Goal: Information Seeking & Learning: Find specific fact

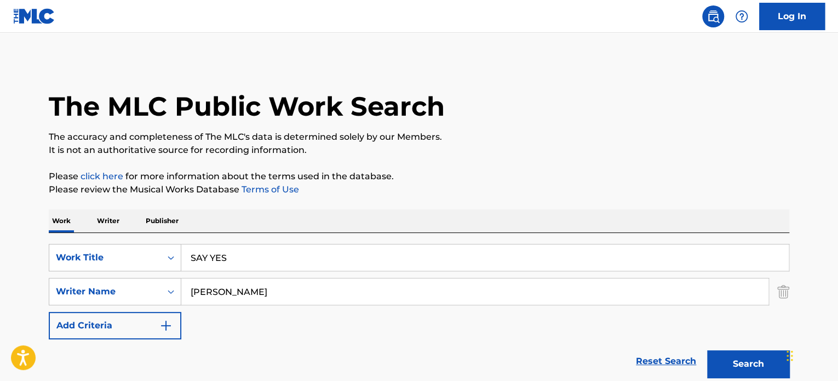
type input "SAY YES"
click at [96, 278] on div "SearchWithCriteria6d69cc7a-b86b-4e5a-9aad-f97b7177d281 Work Title SAY YES Searc…" at bounding box center [419, 291] width 740 height 95
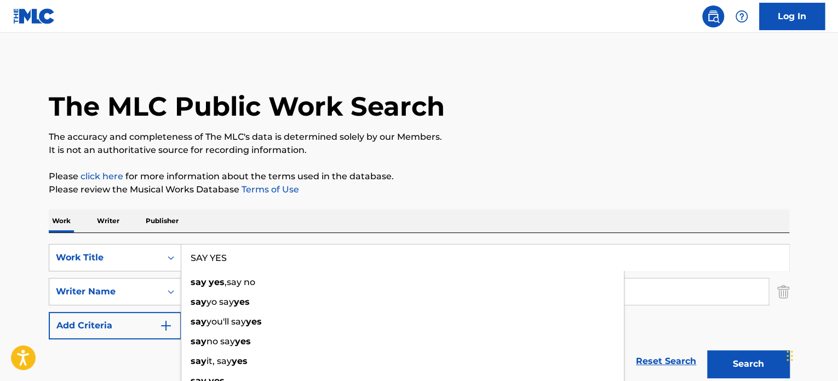
click at [483, 146] on p "It is not an authoritative source for recording information." at bounding box center [419, 149] width 740 height 13
click at [254, 260] on input "SAY YES" at bounding box center [484, 257] width 607 height 26
click at [742, 377] on div "Search" at bounding box center [745, 361] width 88 height 44
click at [733, 367] on button "Search" at bounding box center [748, 363] width 82 height 27
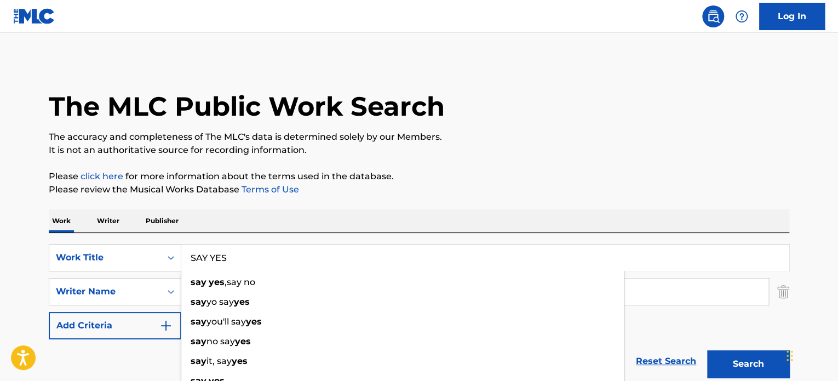
click at [173, 342] on div "Reset Search Search" at bounding box center [419, 361] width 740 height 44
click at [712, 19] on img at bounding box center [712, 16] width 13 height 13
click at [703, 15] on link at bounding box center [713, 16] width 22 height 22
click at [709, 19] on img at bounding box center [712, 16] width 13 height 13
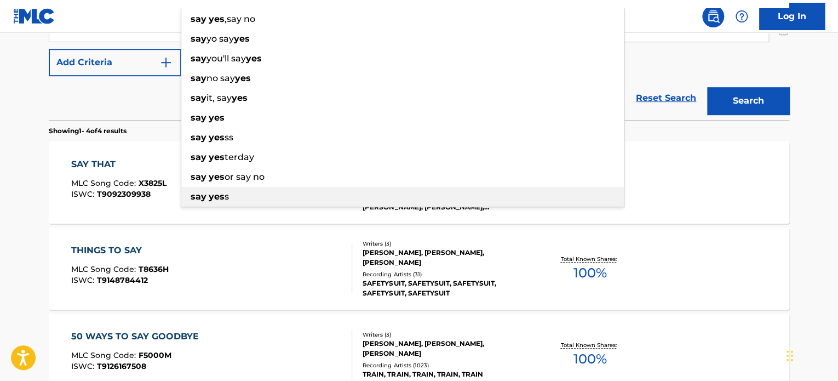
scroll to position [274, 0]
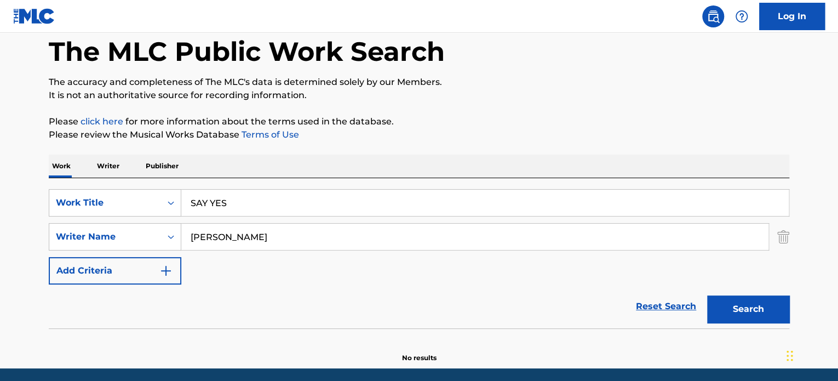
type input "SAY YES"
click at [758, 309] on button "Search" at bounding box center [748, 308] width 82 height 27
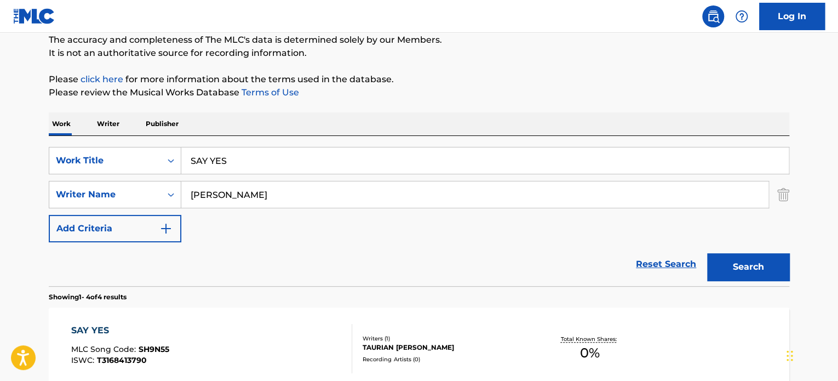
scroll to position [146, 0]
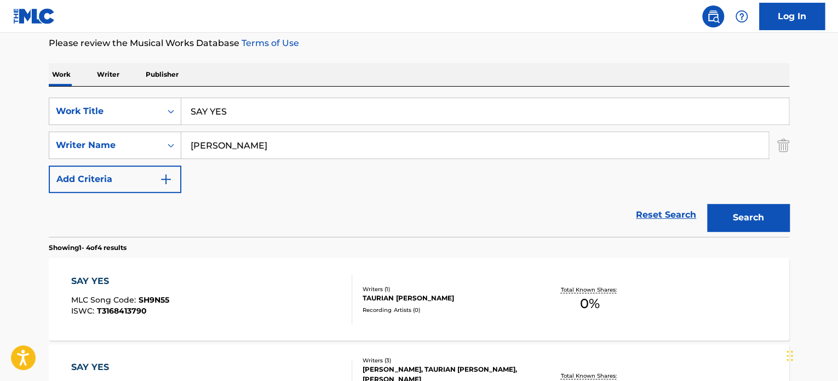
click at [446, 295] on div "TAURIAN ADONIS SHROPSHIRE" at bounding box center [444, 298] width 165 height 10
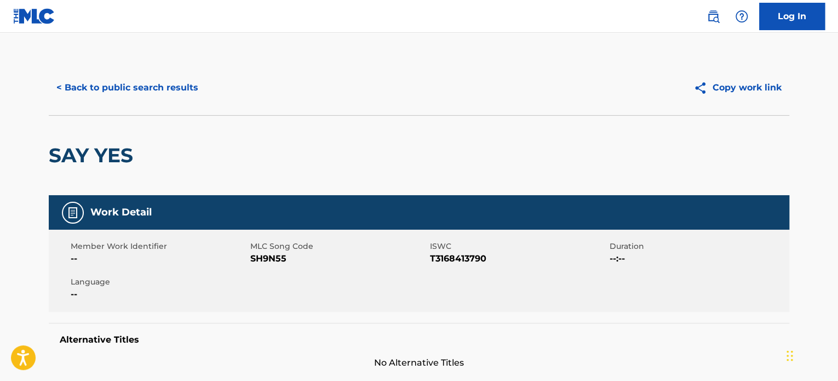
click at [166, 95] on button "< Back to public search results" at bounding box center [127, 87] width 157 height 27
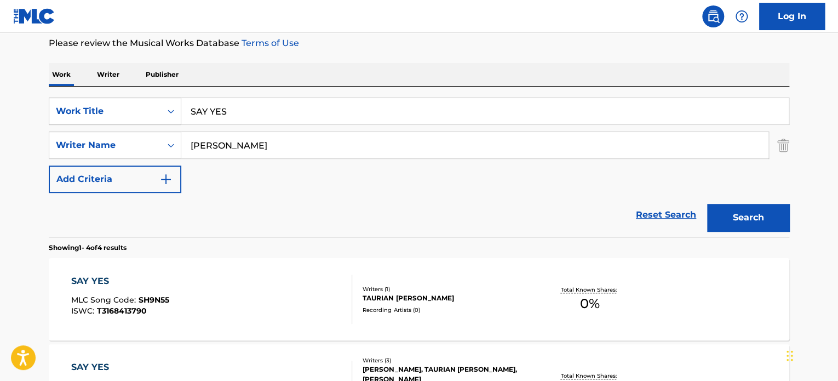
click at [175, 108] on div "SearchWithCriteria132eb76e-5721-47d3-b921-ce043ded9aeb Work Title SAY YES" at bounding box center [419, 110] width 740 height 27
paste input "AFTER THE LOVE HAS GONE"
type input "AFTER THE LOVE HAS GONE"
drag, startPoint x: 333, startPoint y: 146, endPoint x: 119, endPoint y: 135, distance: 214.9
click at [170, 142] on div "SearchWithCriteria8c13875d-3378-4d61-b4af-8d754dc67aad Writer Name TAURIAN SHRO…" at bounding box center [419, 144] width 740 height 27
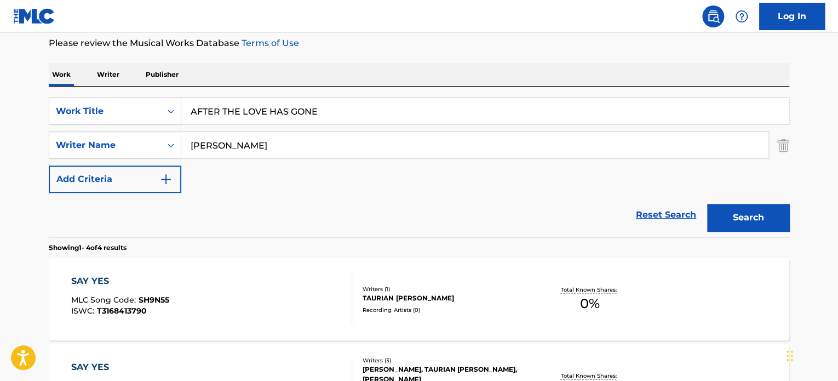
paste input "DAVID FOSTER,"
type input "DAVID FOSTER"
click at [707, 204] on button "Search" at bounding box center [748, 217] width 82 height 27
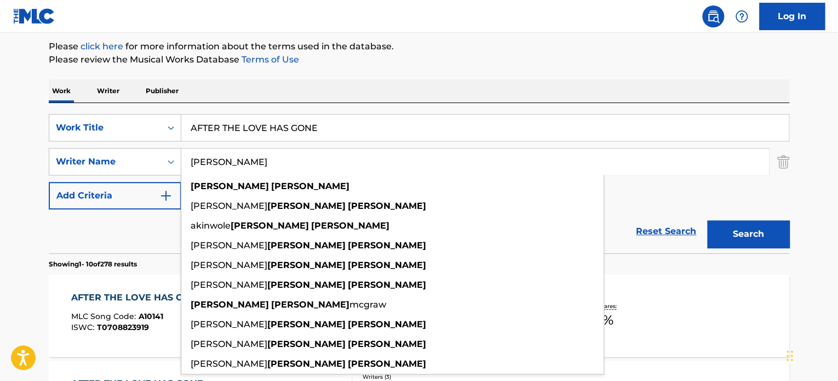
click at [94, 240] on div "Reset Search Search" at bounding box center [419, 231] width 740 height 44
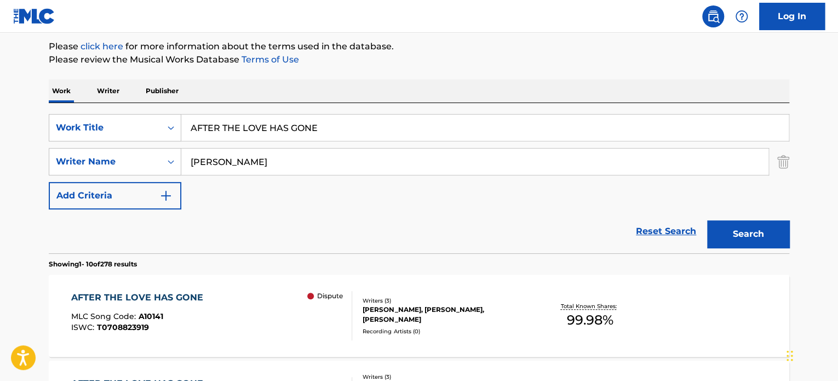
click at [431, 323] on div "JAY JOSEPH GRAYDON, WILLIAM CHAMPLIN, DAVID W FOSTER" at bounding box center [444, 314] width 165 height 20
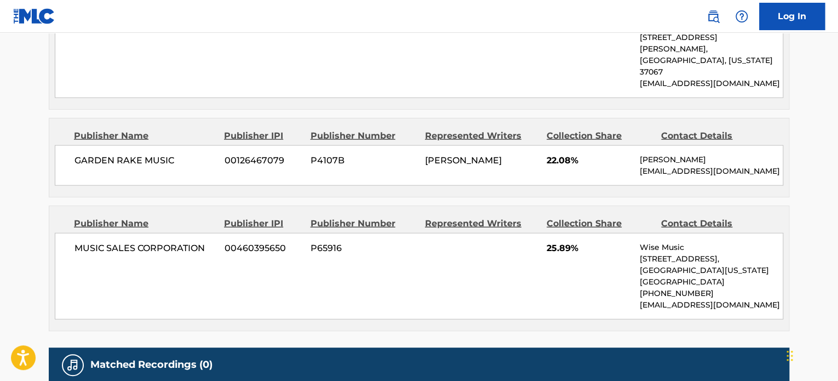
scroll to position [1227, 0]
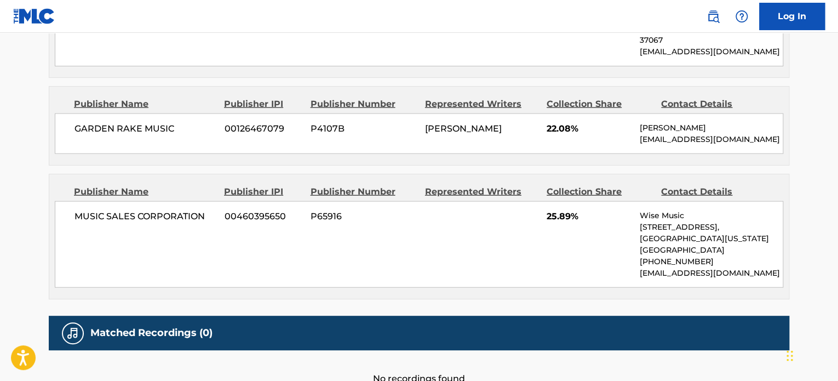
click at [360, 221] on div "Publisher Name Publisher IPI Publisher Number Represented Writers Collection Sh…" at bounding box center [418, 236] width 739 height 124
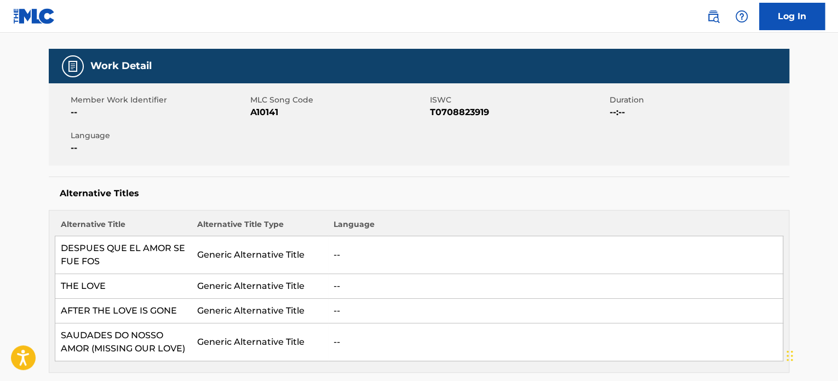
scroll to position [0, 0]
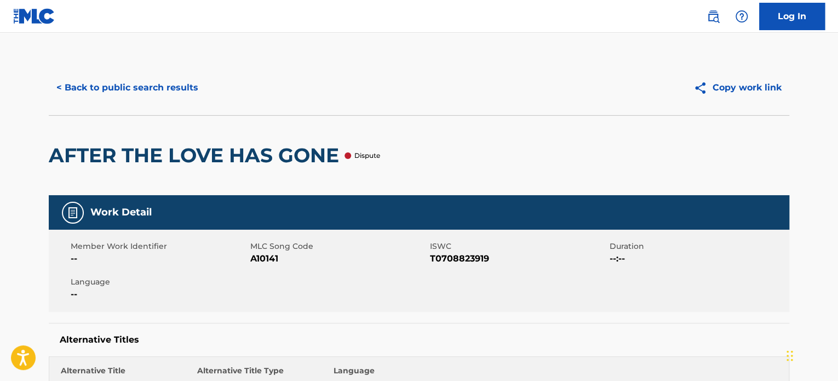
click at [181, 92] on button "< Back to public search results" at bounding box center [127, 87] width 157 height 27
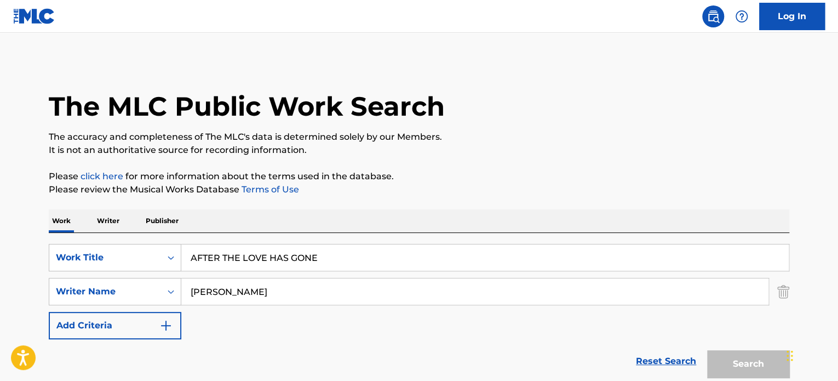
scroll to position [130, 0]
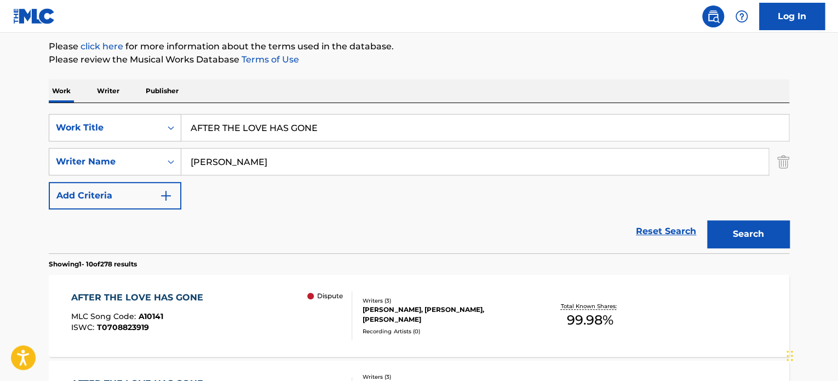
drag, startPoint x: 337, startPoint y: 126, endPoint x: 182, endPoint y: 123, distance: 154.4
click at [189, 121] on input "AFTER THE LOVE HAS GONE" at bounding box center [484, 127] width 607 height 26
paste input "Rockin' It"
type input "Rockin' It"
drag, startPoint x: 295, startPoint y: 159, endPoint x: 98, endPoint y: 155, distance: 196.6
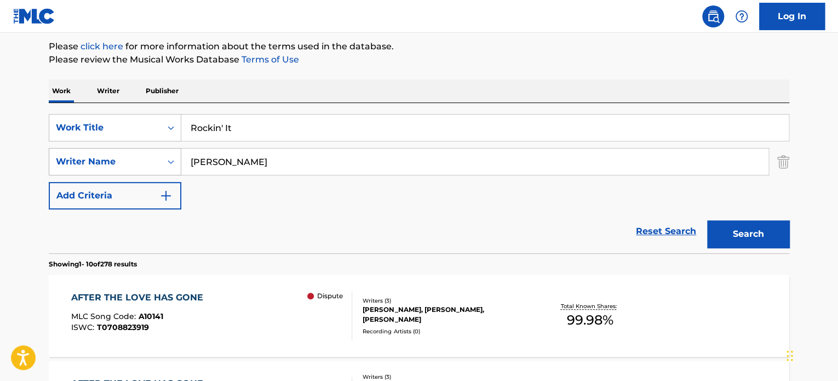
click at [91, 157] on div "SearchWithCriteria8c13875d-3378-4d61-b4af-8d754dc67aad Writer Name DAVID FOSTER" at bounding box center [419, 161] width 740 height 27
paste input "Ralf Huetter"
type input "Ralf Huetter"
click at [787, 226] on button "Search" at bounding box center [748, 233] width 82 height 27
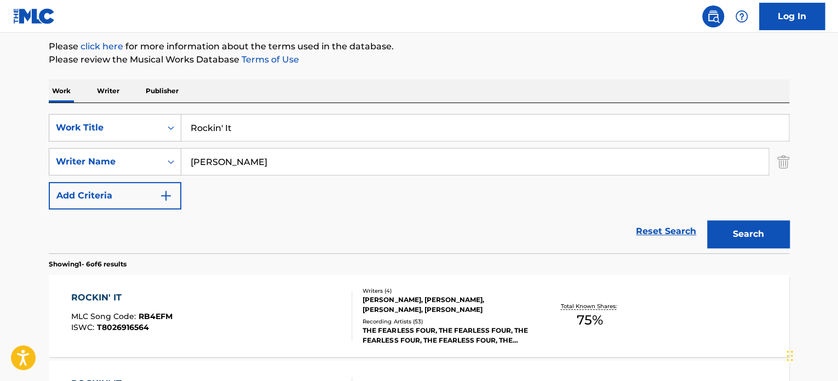
scroll to position [221, 0]
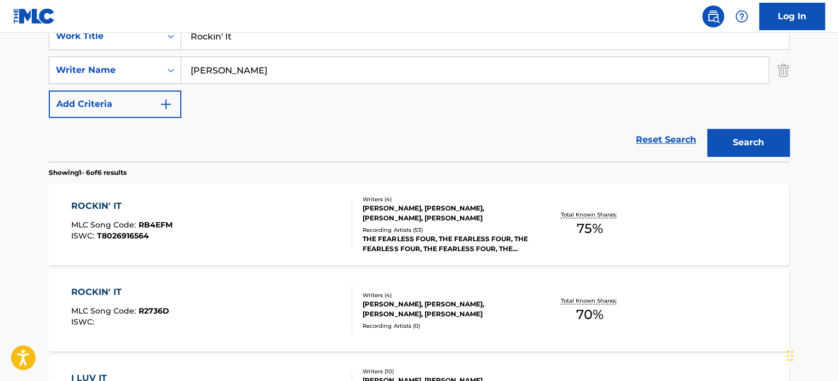
click at [410, 232] on div "Recording Artists ( 53 )" at bounding box center [444, 230] width 165 height 8
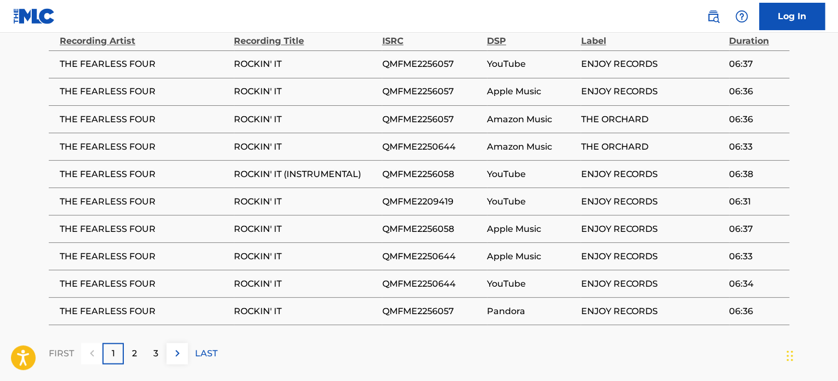
scroll to position [986, 0]
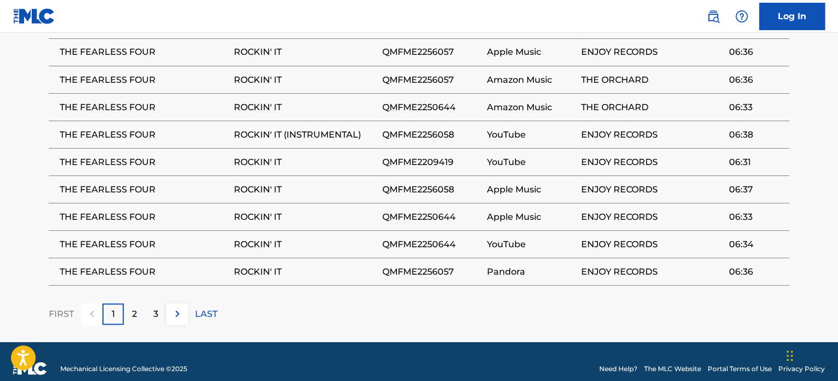
click at [444, 306] on div "FIRST 1 2 3 LAST" at bounding box center [419, 313] width 740 height 21
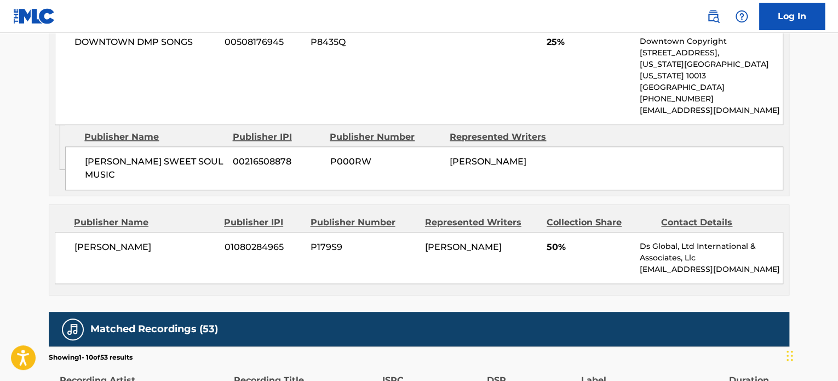
scroll to position [529, 0]
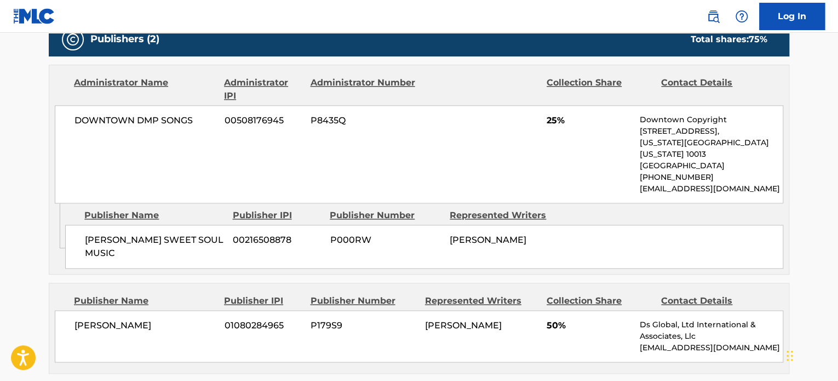
drag, startPoint x: 470, startPoint y: 327, endPoint x: 480, endPoint y: 324, distance: 10.8
click at [480, 325] on div "DAYNA D STAGGS SR 01080284965 P179S9 DARRYLL BARKSDALE 50% Ds Global, Ltd Inter…" at bounding box center [419, 336] width 728 height 52
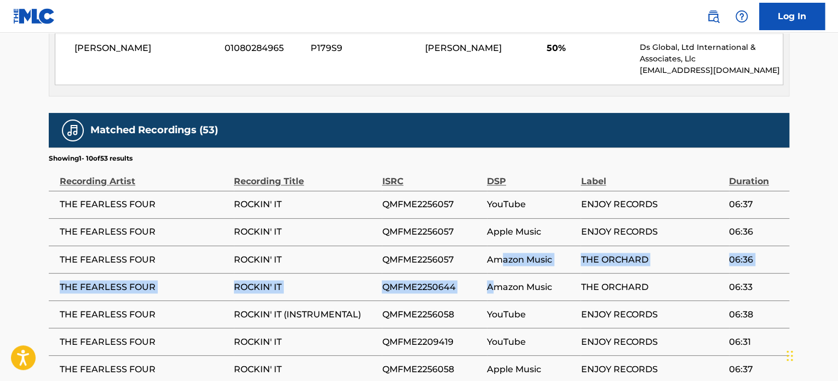
drag, startPoint x: 492, startPoint y: 260, endPoint x: 507, endPoint y: 257, distance: 15.6
click at [506, 257] on tbody "THE FEARLESS FOUR ROCKIN' IT QMFME2256057 YouTube ENJOY RECORDS 06:37 THE FEARL…" at bounding box center [419, 328] width 740 height 274
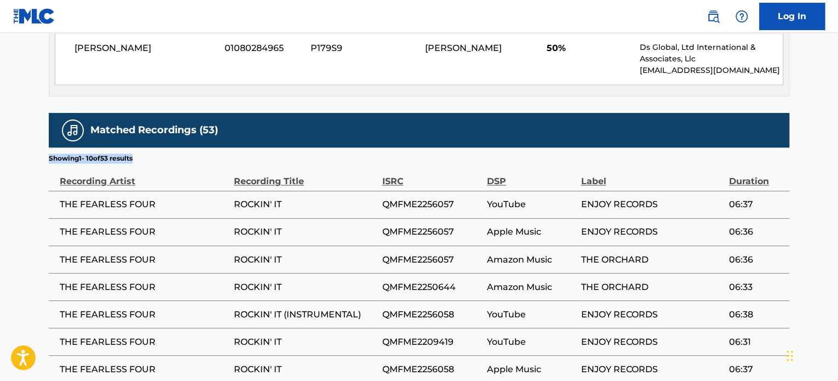
click at [423, 134] on div "Matched Recordings (53) Showing 1 - 10 of 53 results Recording Artist Recording…" at bounding box center [419, 308] width 740 height 391
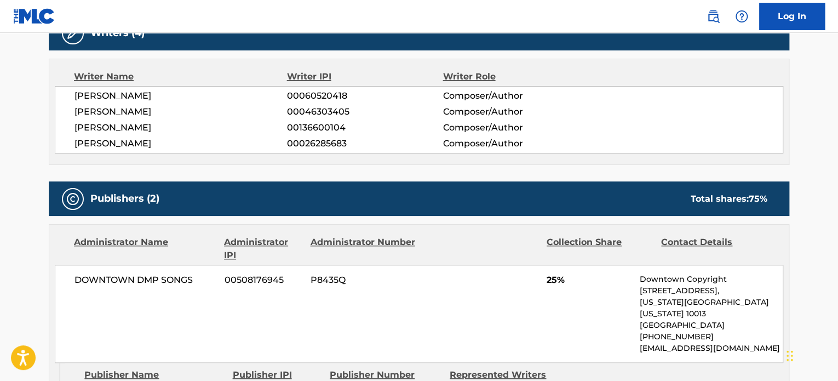
scroll to position [350, 0]
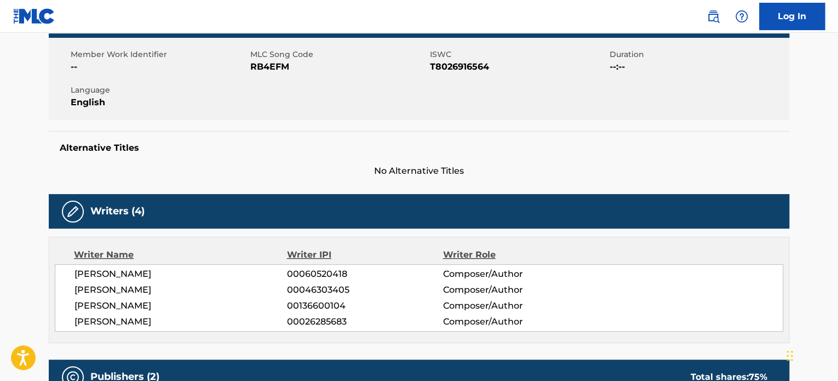
scroll to position [0, 0]
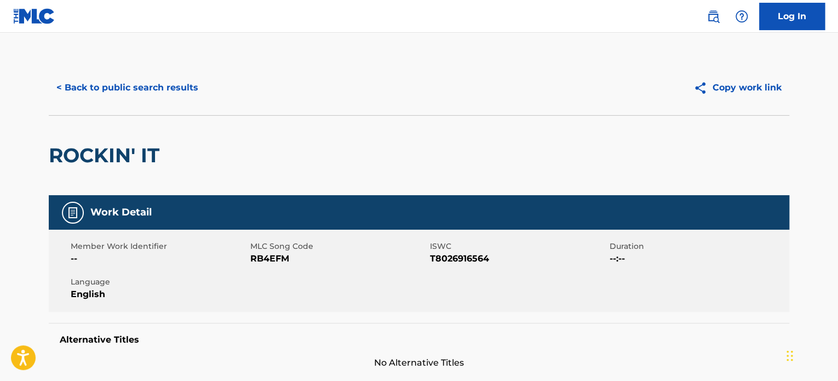
click at [546, 182] on div "ROCKIN' IT" at bounding box center [419, 155] width 740 height 80
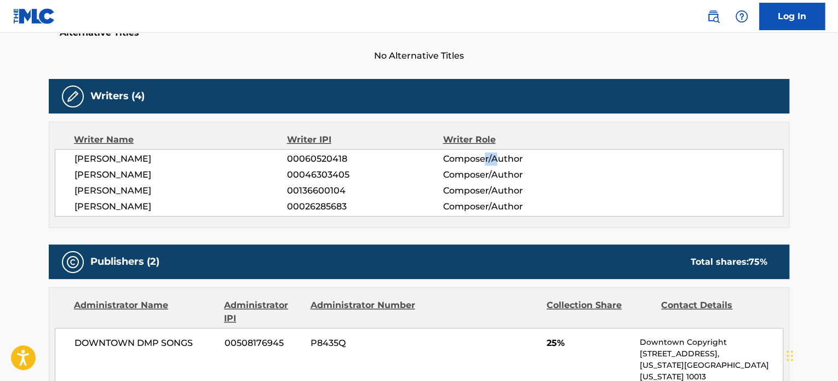
drag, startPoint x: 485, startPoint y: 154, endPoint x: 506, endPoint y: 147, distance: 22.5
click at [506, 147] on div "Writer Name Writer IPI Writer Role RALF HUETTER 00060520418 Composer/Author KAR…" at bounding box center [419, 175] width 740 height 106
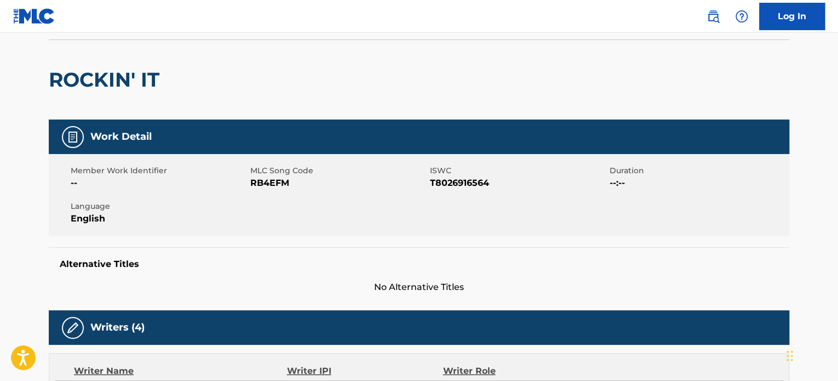
scroll to position [0, 0]
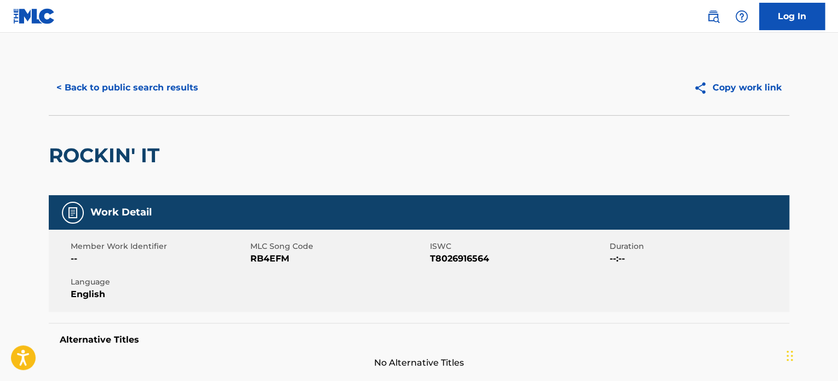
click at [149, 96] on button "< Back to public search results" at bounding box center [127, 87] width 157 height 27
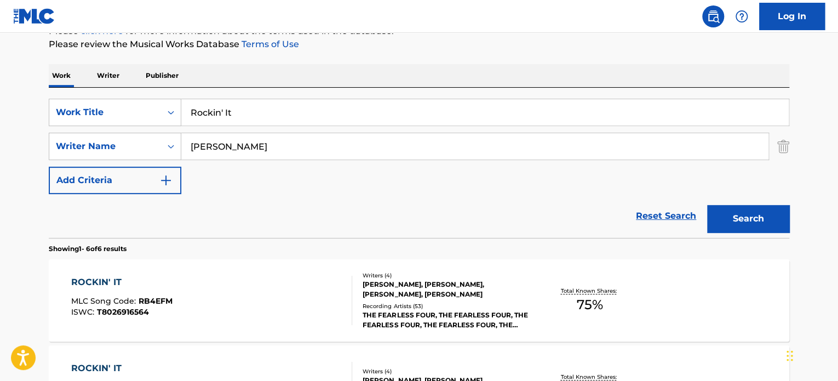
scroll to position [130, 0]
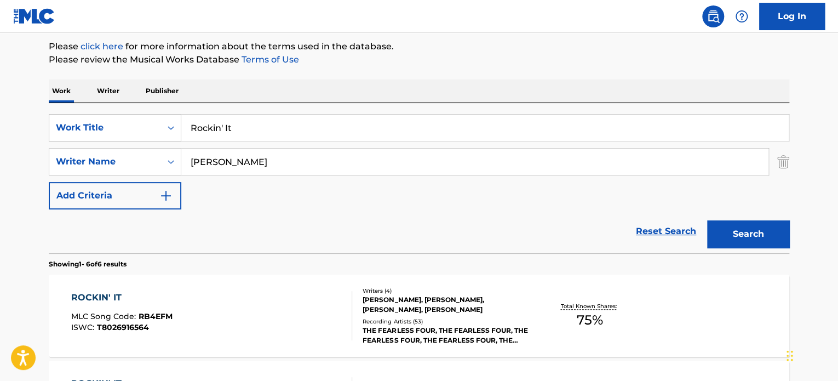
drag, startPoint x: 247, startPoint y: 126, endPoint x: 130, endPoint y: 123, distance: 117.2
click at [138, 122] on div "SearchWithCriteria132eb76e-5721-47d3-b921-ce043ded9aeb Work Title Rockin' It" at bounding box center [419, 127] width 740 height 27
paste input "LENTERA HATI"
type input "LENTERA HATI"
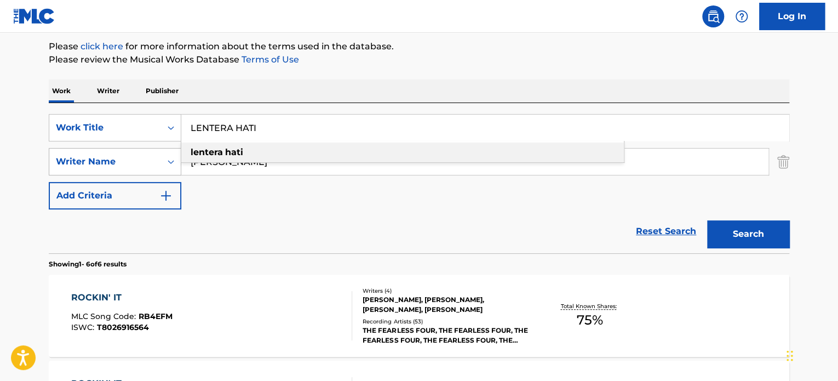
click at [101, 153] on div "SearchWithCriteria132eb76e-5721-47d3-b921-ce043ded9aeb Work Title LENTERA HATI …" at bounding box center [419, 161] width 740 height 95
click at [239, 201] on div "SearchWithCriteria132eb76e-5721-47d3-b921-ce043ded9aeb Work Title LENTERA HATI …" at bounding box center [419, 161] width 740 height 95
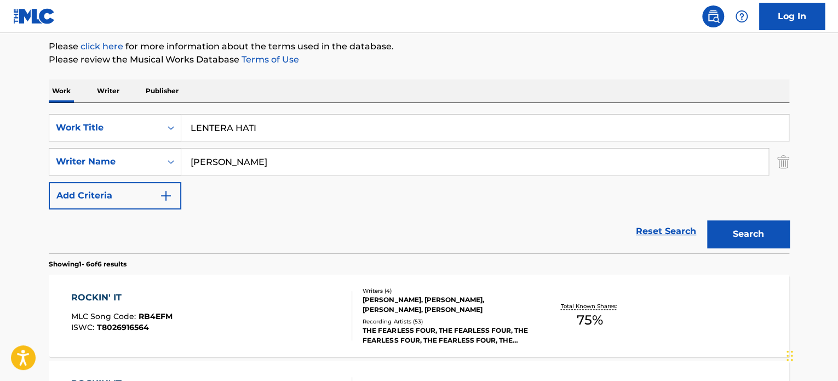
drag, startPoint x: 269, startPoint y: 162, endPoint x: 92, endPoint y: 164, distance: 177.4
click at [98, 164] on div "SearchWithCriteria8c13875d-3378-4d61-b4af-8d754dc67aad Writer Name Ralf Huetter" at bounding box center [419, 161] width 740 height 27
paste input "ony Zuchriful Nuron"
type input "Rony Zuchriful Nuron"
click at [754, 223] on button "Search" at bounding box center [748, 233] width 82 height 27
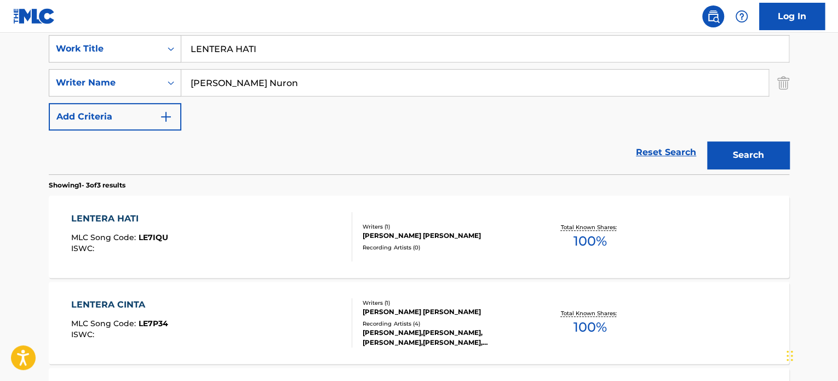
scroll to position [312, 0]
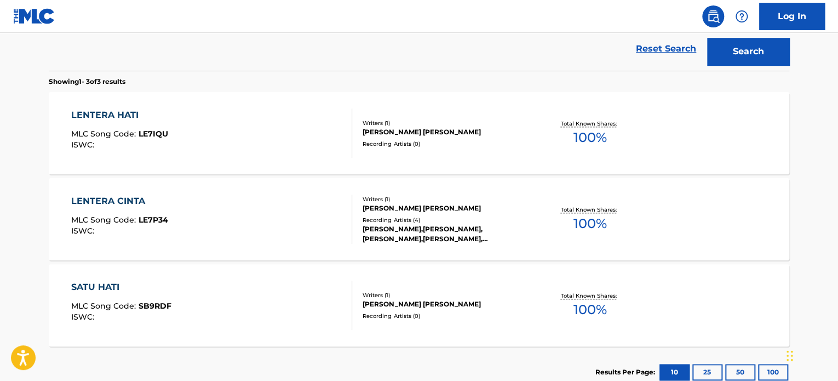
click at [389, 132] on div "RONY ZUCHRIFUL NURON" at bounding box center [444, 132] width 165 height 10
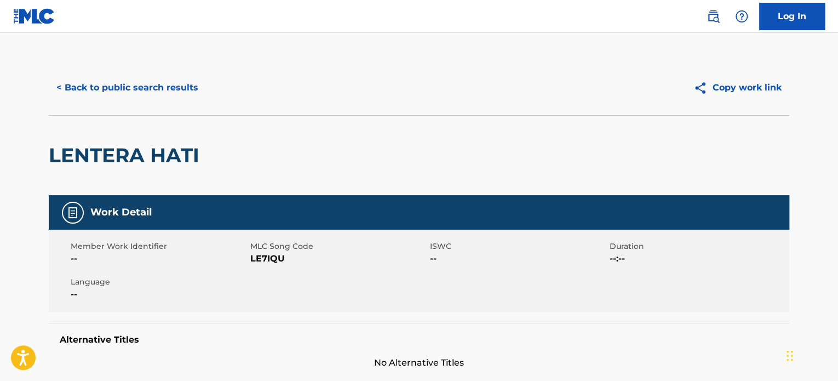
click at [156, 89] on button "< Back to public search results" at bounding box center [127, 87] width 157 height 27
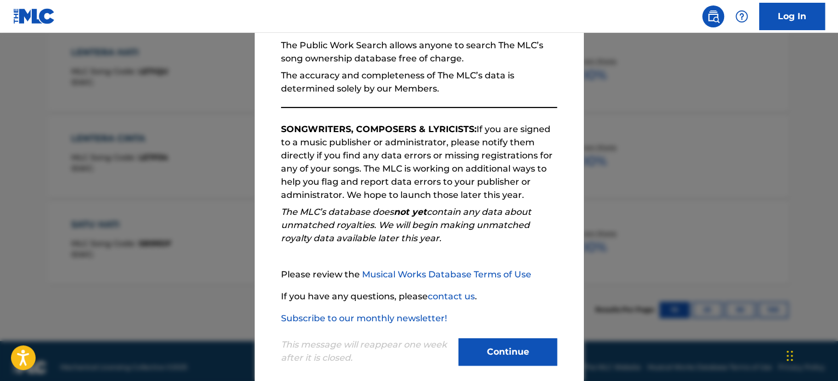
scroll to position [120, 0]
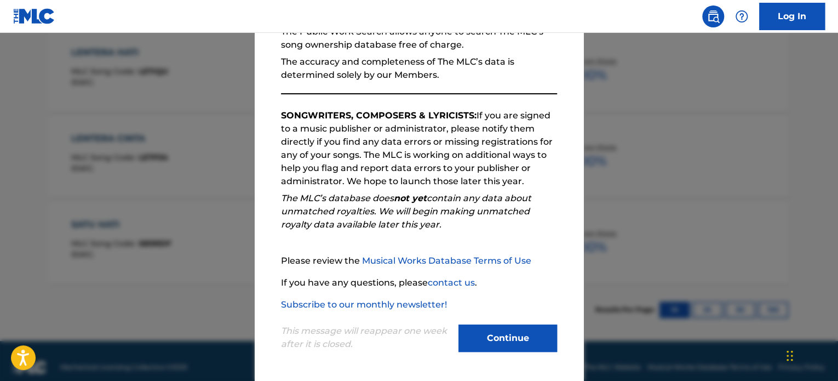
click at [518, 329] on button "Continue" at bounding box center [507, 337] width 99 height 27
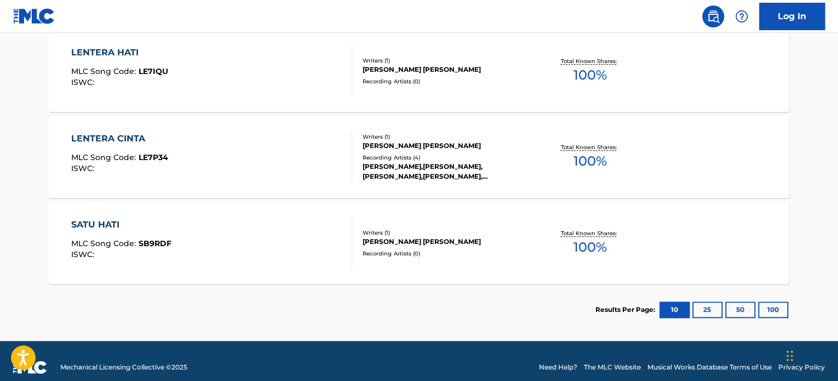
scroll to position [101, 0]
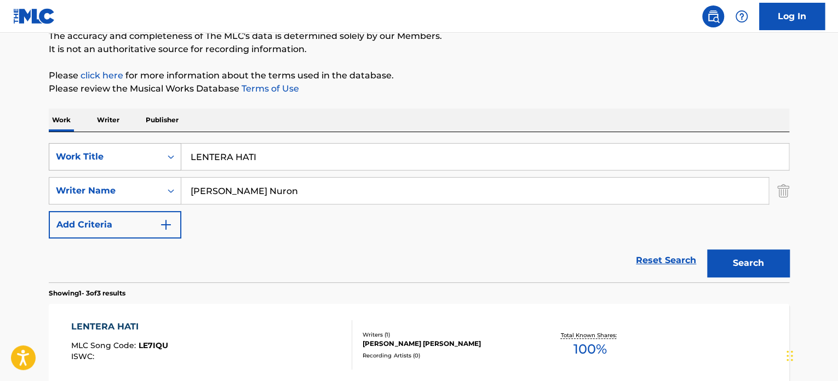
drag, startPoint x: 288, startPoint y: 151, endPoint x: 131, endPoint y: 146, distance: 157.2
click at [145, 146] on div "SearchWithCriteria132eb76e-5721-47d3-b921-ce043ded9aeb Work Title LENTERA HATI" at bounding box center [419, 156] width 740 height 27
paste input "PUMPIN"
type input "PUMPIN"
drag, startPoint x: 321, startPoint y: 189, endPoint x: 105, endPoint y: 180, distance: 216.5
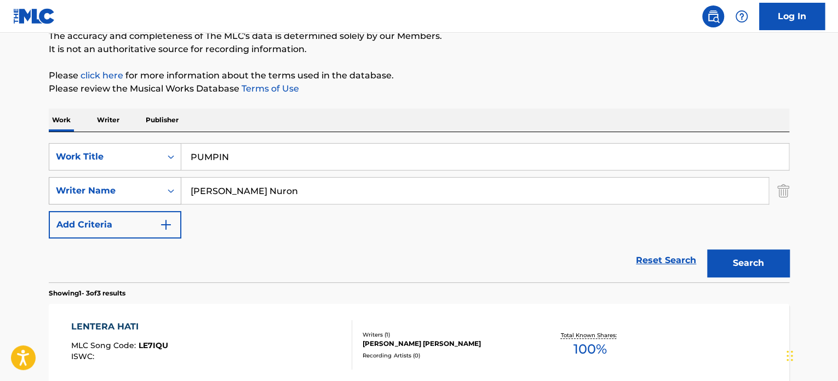
click at [105, 181] on div "SearchWithCriteria8c13875d-3378-4d61-b4af-8d754dc67aad Writer Name Rony Zuchrif…" at bounding box center [419, 190] width 740 height 27
paste input "amon Ray Checo"
type input "Ramon Ray Checo"
click at [744, 269] on button "Search" at bounding box center [748, 262] width 82 height 27
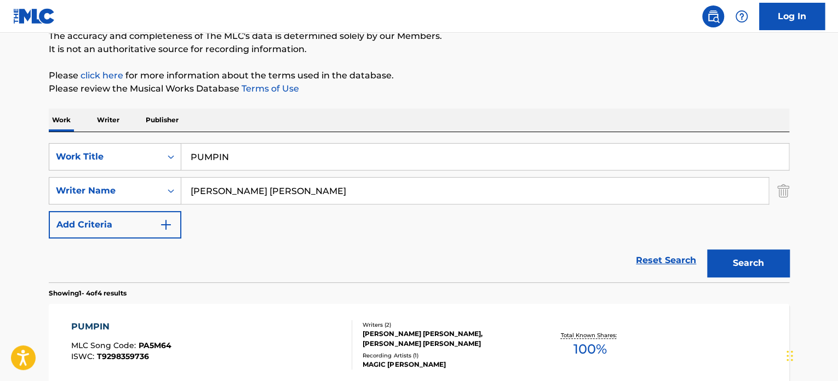
scroll to position [192, 0]
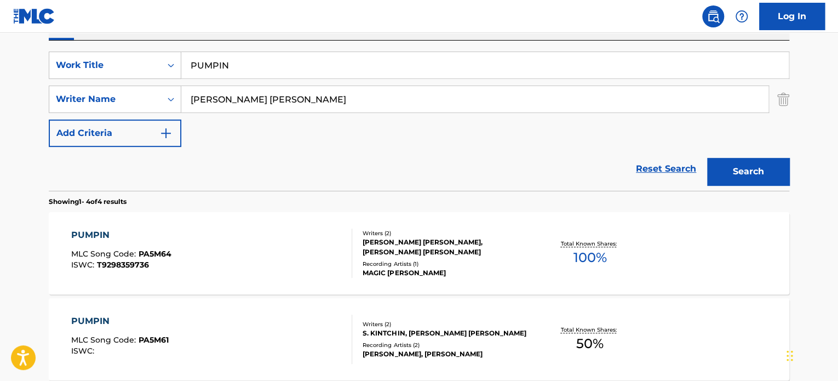
click at [460, 252] on div "Writers ( 2 ) JOHN ANDREW WILSON, RAMON RAY CHECO Recording Artists ( 1 ) MAGIC…" at bounding box center [440, 253] width 176 height 49
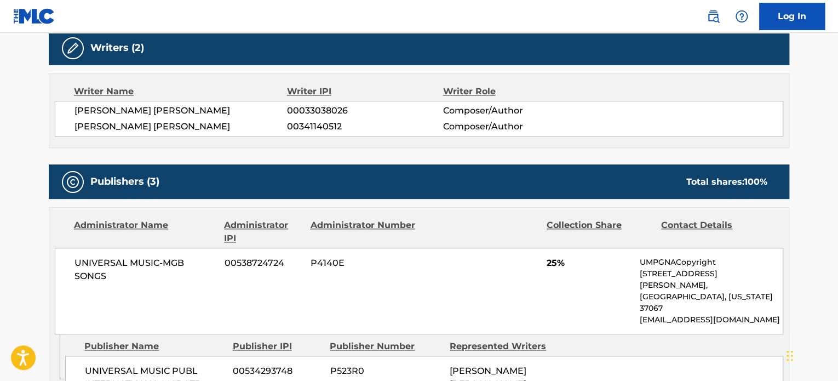
scroll to position [287, 0]
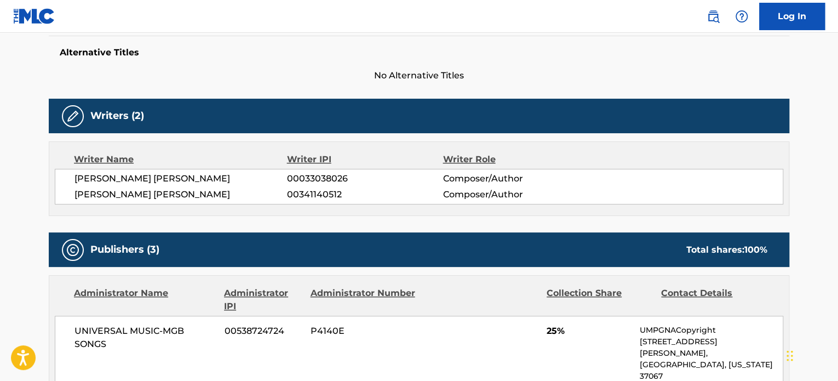
click at [463, 234] on div "Publishers (3) Total shares: 100 %" at bounding box center [419, 249] width 740 height 34
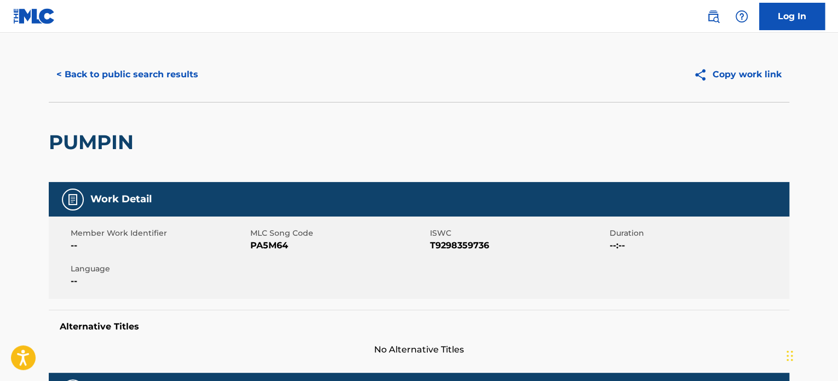
scroll to position [0, 0]
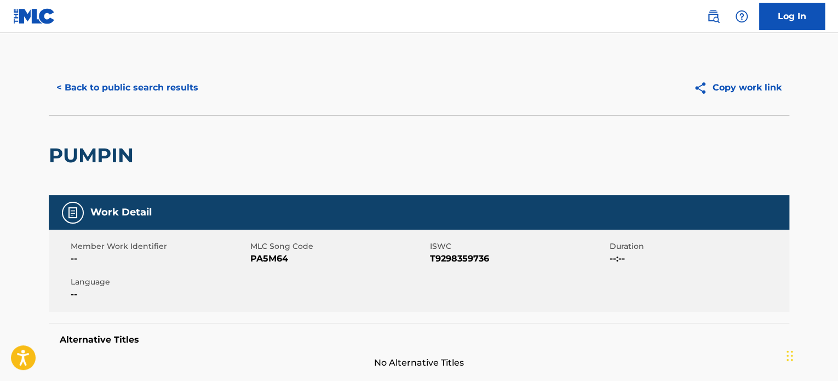
click at [149, 94] on button "< Back to public search results" at bounding box center [127, 87] width 157 height 27
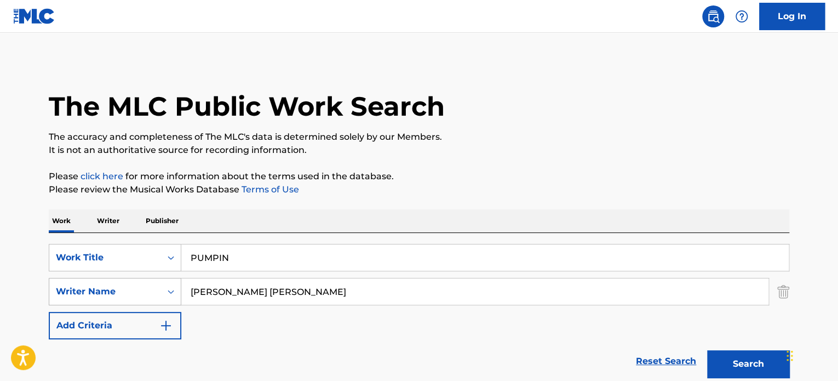
scroll to position [192, 0]
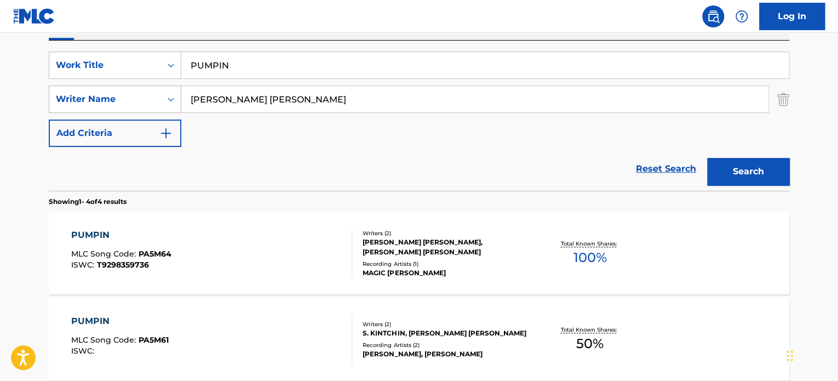
drag, startPoint x: 320, startPoint y: 99, endPoint x: 94, endPoint y: 96, distance: 226.1
click at [121, 96] on div "SearchWithCriteria8c13875d-3378-4d61-b4af-8d754dc67aad Writer Name Ramon Ray Ch…" at bounding box center [419, 98] width 740 height 27
paste input "ALEJANDRO LAZARDI"
type input "ALEJANDRO LAZARDI"
click at [103, 62] on div "SearchWithCriteria132eb76e-5721-47d3-b921-ce043ded9aeb Work Title PUMPIN" at bounding box center [419, 64] width 740 height 27
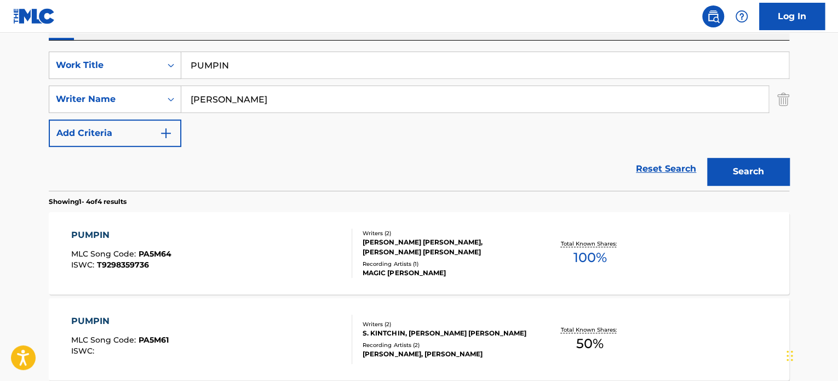
paste input "EL PORRO"
type input "EL PORRO"
drag, startPoint x: 747, startPoint y: 170, endPoint x: 698, endPoint y: 197, distance: 56.1
click at [748, 170] on button "Search" at bounding box center [748, 171] width 82 height 27
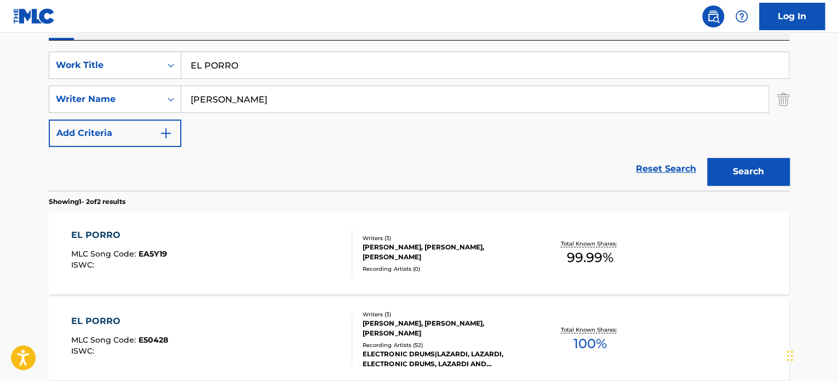
click at [388, 246] on div "ALEJANDRO LAZARDI, FABIO OLARTE, NICOLAS SALAZAR" at bounding box center [444, 252] width 165 height 20
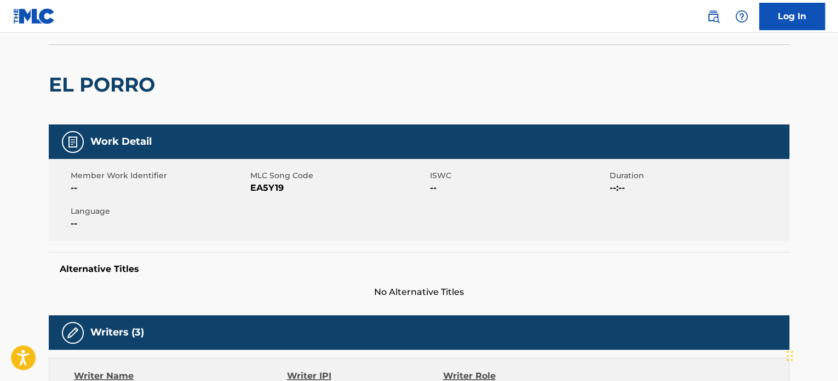
scroll to position [91, 0]
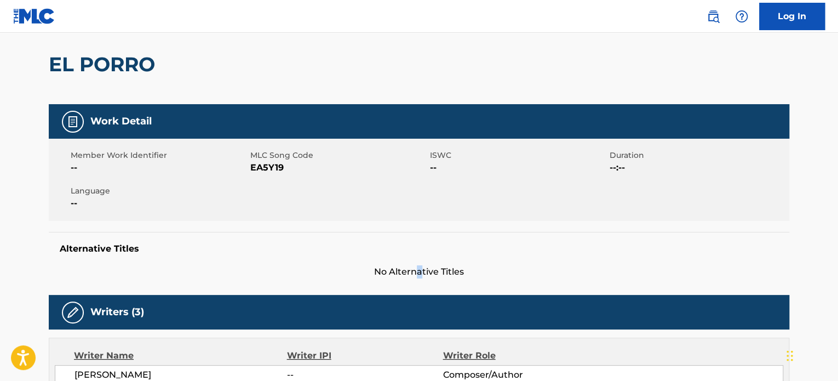
click at [421, 260] on div "Alternative Titles No Alternative Titles" at bounding box center [419, 255] width 740 height 47
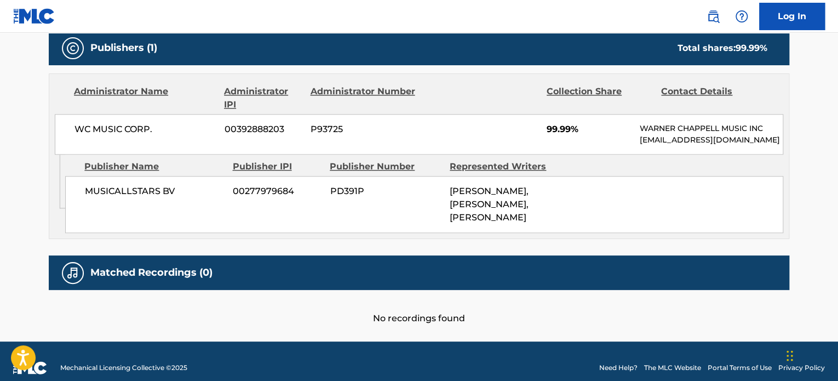
scroll to position [516, 0]
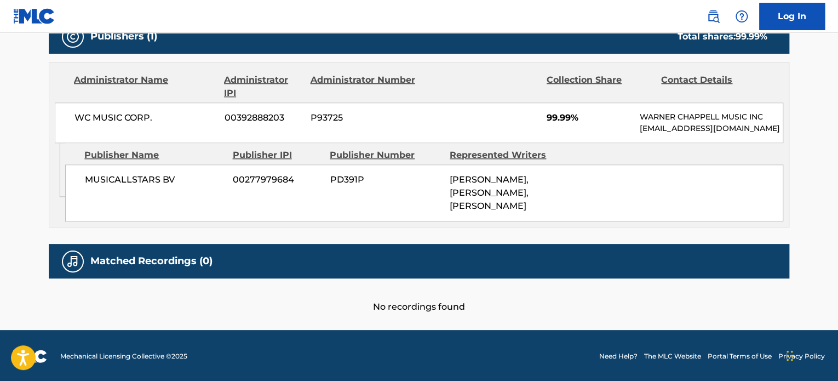
drag, startPoint x: 492, startPoint y: 223, endPoint x: 508, endPoint y: 221, distance: 15.5
click at [505, 221] on div "Admin Original Publisher Connecting Line Publisher Name Publisher IPI Publisher…" at bounding box center [418, 185] width 739 height 84
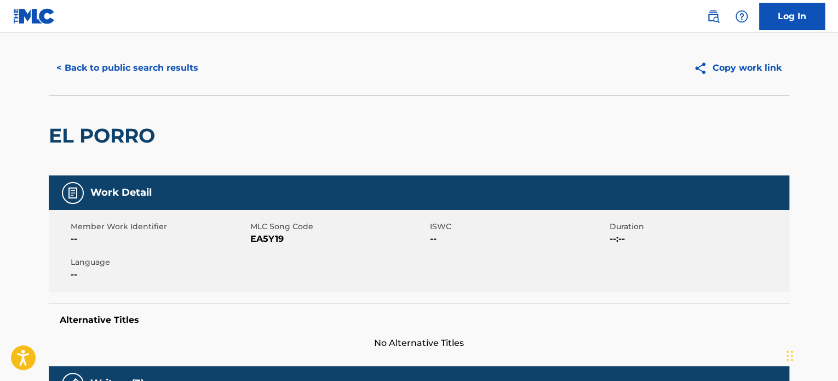
scroll to position [0, 0]
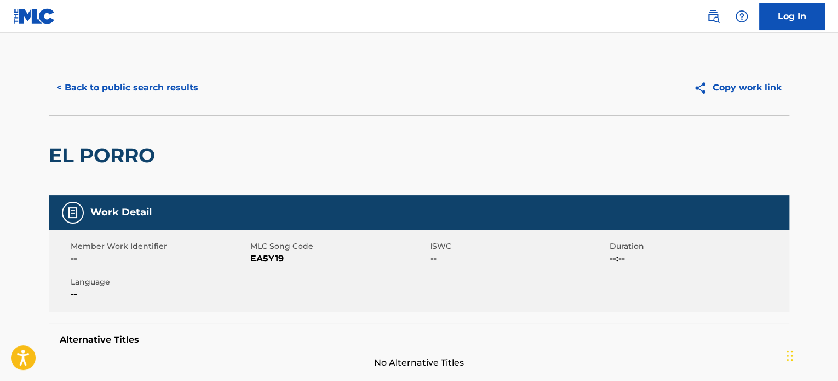
click at [131, 98] on button "< Back to public search results" at bounding box center [127, 87] width 157 height 27
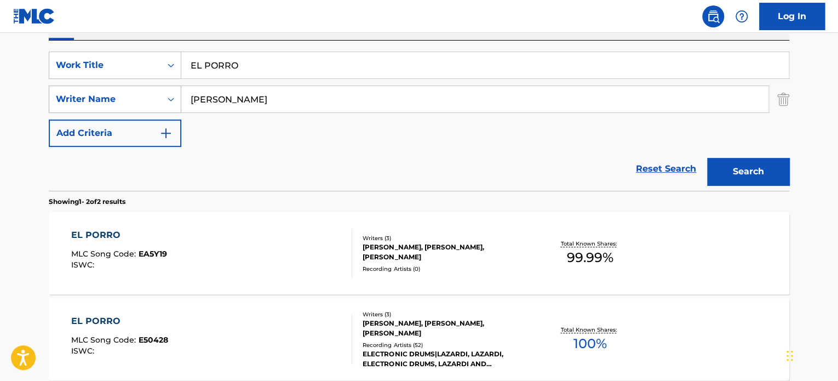
drag, startPoint x: 307, startPoint y: 96, endPoint x: 89, endPoint y: 100, distance: 218.5
click at [157, 100] on div "SearchWithCriteria8c13875d-3378-4d61-b4af-8d754dc67aad Writer Name ALEJANDRO LA…" at bounding box center [419, 98] width 740 height 27
paste input "BEDOYA GOMEZ JOAQUIN EMILIO"
type input "BEDOYA GOMEZ JOAQUIN EMILIO"
click at [765, 168] on button "Search" at bounding box center [748, 171] width 82 height 27
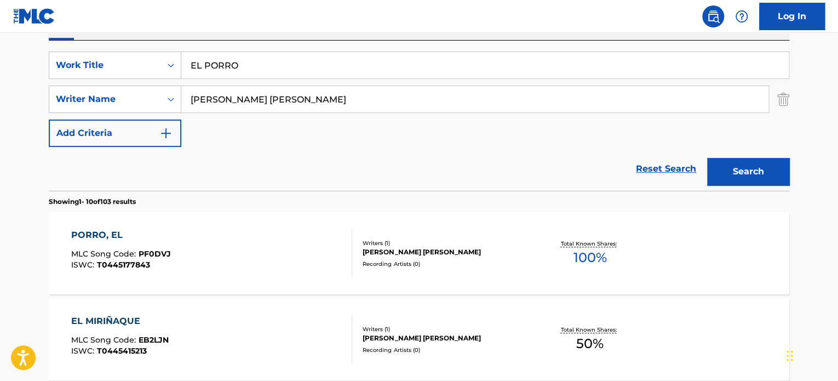
click at [391, 259] on div "Writers ( 1 ) JOAQUIN EMILIO BEDOYA GOMEZ Recording Artists ( 0 )" at bounding box center [440, 253] width 176 height 29
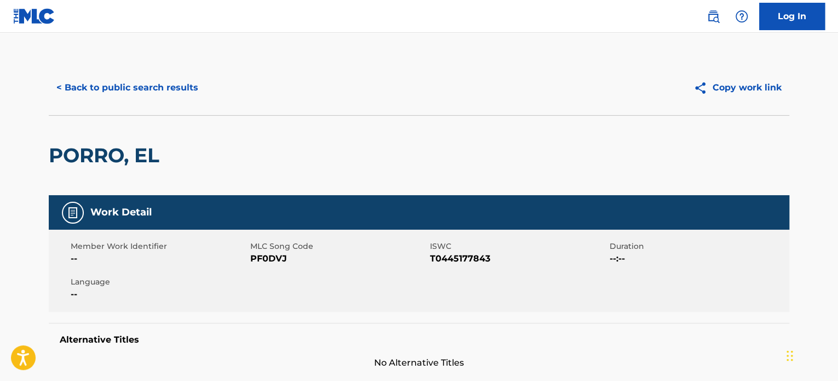
click at [127, 107] on div "< Back to public search results Copy work link" at bounding box center [419, 87] width 740 height 55
click at [151, 88] on button "< Back to public search results" at bounding box center [127, 87] width 157 height 27
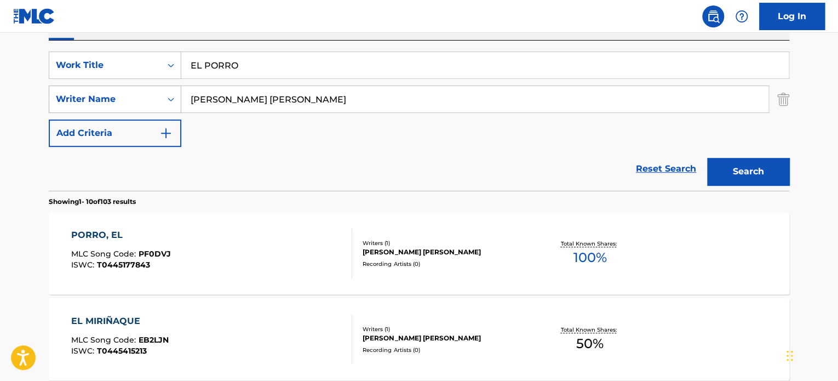
drag, startPoint x: 352, startPoint y: 96, endPoint x: 127, endPoint y: 87, distance: 224.7
click at [149, 89] on div "SearchWithCriteria8c13875d-3378-4d61-b4af-8d754dc67aad Writer Name BEDOYA GOMEZ…" at bounding box center [419, 98] width 740 height 27
paste input "NICOLAS SALAZAR"
type input "NICOLAS SALAZAR"
click at [723, 164] on button "Search" at bounding box center [748, 171] width 82 height 27
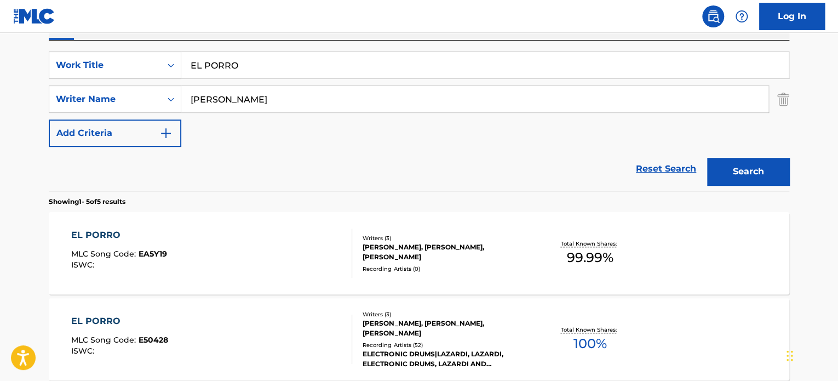
click at [384, 237] on div "Writers ( 3 )" at bounding box center [444, 238] width 165 height 8
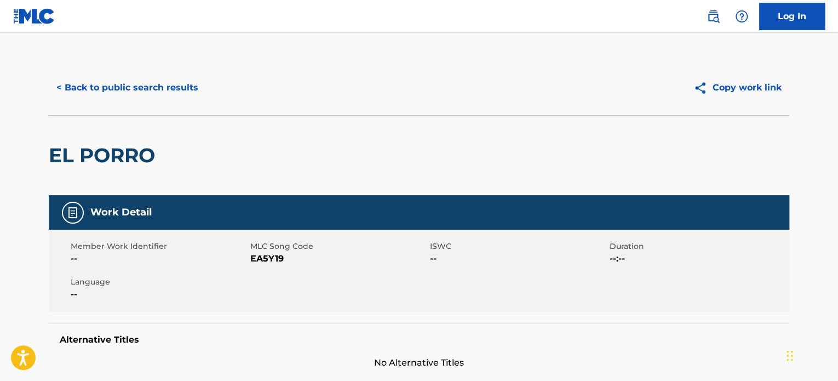
click at [136, 97] on button "< Back to public search results" at bounding box center [127, 87] width 157 height 27
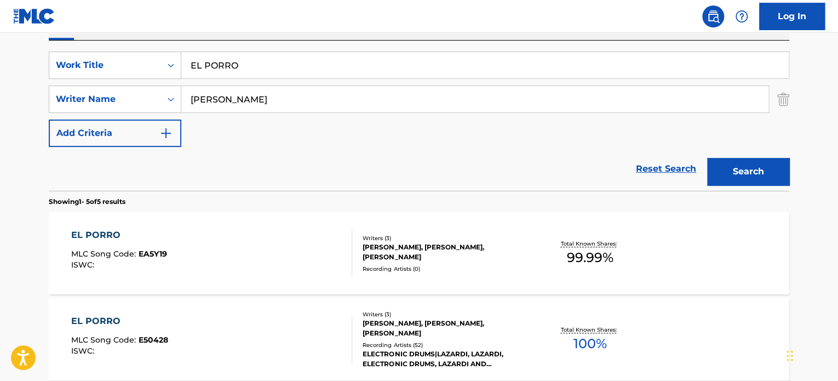
drag, startPoint x: 286, startPoint y: 61, endPoint x: 71, endPoint y: 50, distance: 216.0
click at [111, 50] on div "SearchWithCriteria132eb76e-5721-47d3-b921-ce043ded9aeb Work Title EL PORRO Sear…" at bounding box center [419, 116] width 740 height 150
paste input "HEAVEN"
type input "HEAVEN"
drag, startPoint x: 315, startPoint y: 96, endPoint x: 116, endPoint y: 87, distance: 199.5
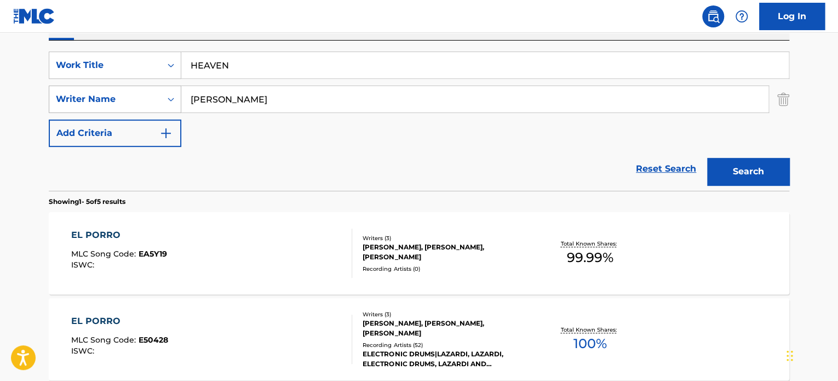
click at [131, 90] on div "SearchWithCriteria8c13875d-3378-4d61-b4af-8d754dc67aad Writer Name NICOLAS SALA…" at bounding box center [419, 98] width 740 height 27
paste input "DAVID CHARLES SNYDE"
type input "DAVID CHARLES SNYDER"
click at [762, 192] on section "Showing 1 - 5 of 5 results" at bounding box center [419, 199] width 740 height 16
click at [758, 183] on button "Search" at bounding box center [748, 171] width 82 height 27
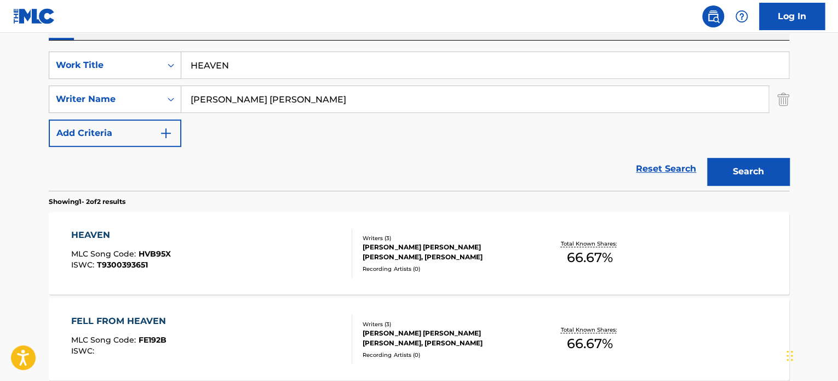
click at [364, 240] on div "Writers ( 3 )" at bounding box center [444, 238] width 165 height 8
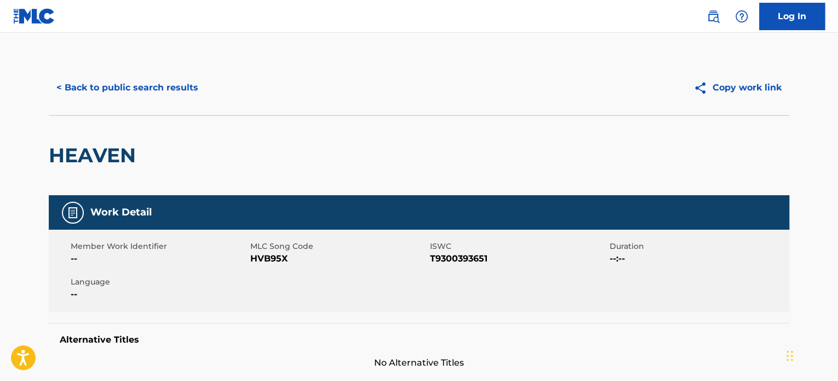
click at [162, 90] on button "< Back to public search results" at bounding box center [127, 87] width 157 height 27
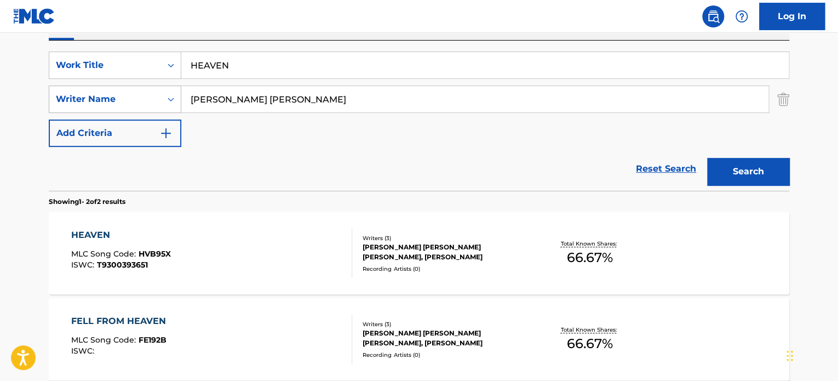
drag, startPoint x: 326, startPoint y: 98, endPoint x: 95, endPoint y: 87, distance: 231.3
click at [87, 89] on div "SearchWithCriteria8c13875d-3378-4d61-b4af-8d754dc67aad Writer Name DAVID CHARLE…" at bounding box center [419, 98] width 740 height 27
paste input "Willie Wilson"
type input "Willie Wilson"
click at [764, 162] on button "Search" at bounding box center [748, 171] width 82 height 27
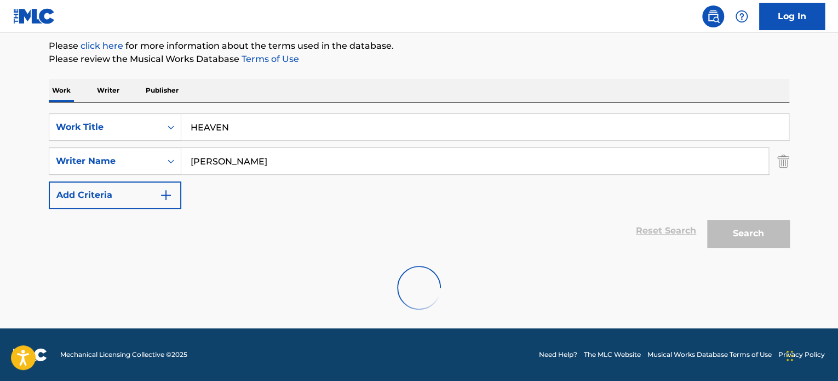
scroll to position [130, 0]
click at [392, 257] on div at bounding box center [419, 288] width 740 height 70
click at [412, 250] on div "Reset Search Search" at bounding box center [419, 231] width 740 height 44
click at [333, 224] on div "Reset Search Search" at bounding box center [419, 231] width 740 height 44
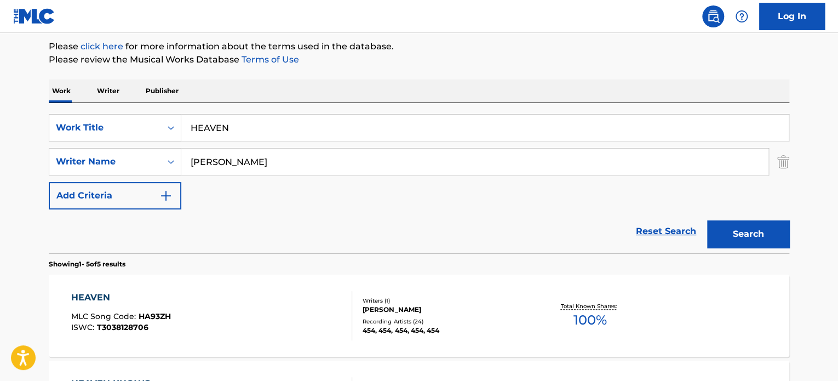
click at [375, 307] on div "WILLIE WILSON" at bounding box center [444, 309] width 165 height 10
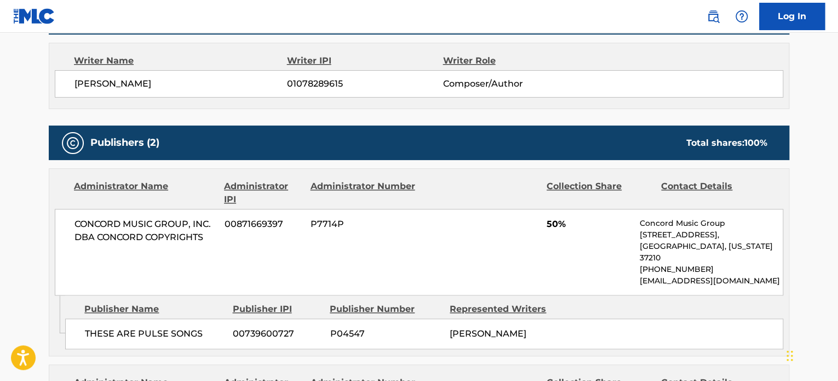
scroll to position [279, 0]
